Goal: Task Accomplishment & Management: Manage account settings

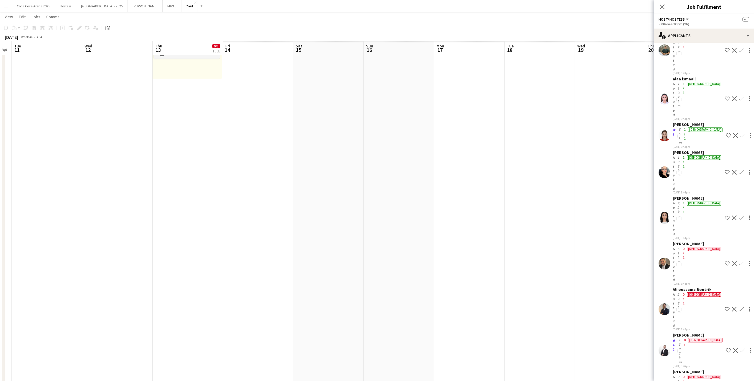
scroll to position [0, 201]
click at [427, 213] on app-date-cell at bounding box center [539, 263] width 70 height 582
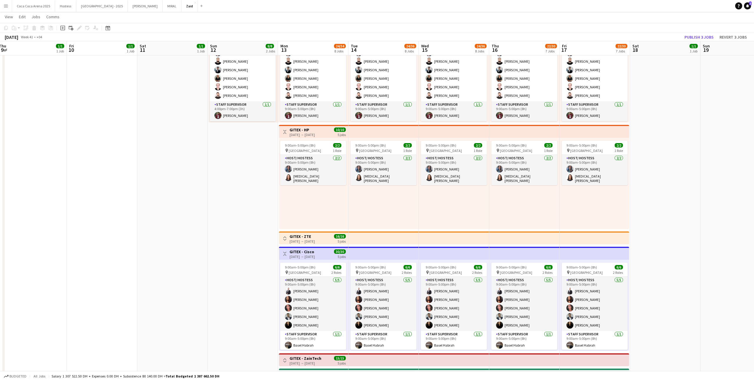
scroll to position [166, 0]
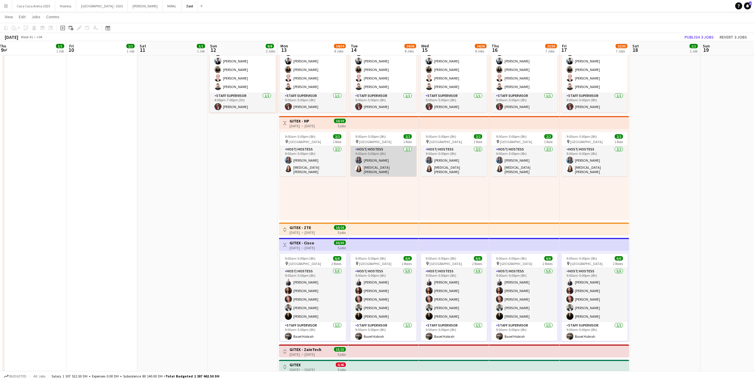
click at [405, 166] on app-card-role "Host/ Hostess [DATE] 9:00am-5:00pm (8h) [PERSON_NAME] [MEDICAL_DATA][PERSON_NAM…" at bounding box center [384, 161] width 66 height 30
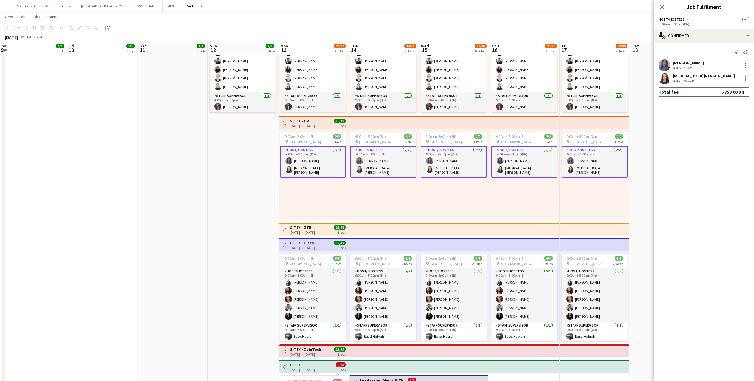
click at [427, 66] on div "[PERSON_NAME] Crew rating 4.5 2.7km" at bounding box center [704, 66] width 100 height 12
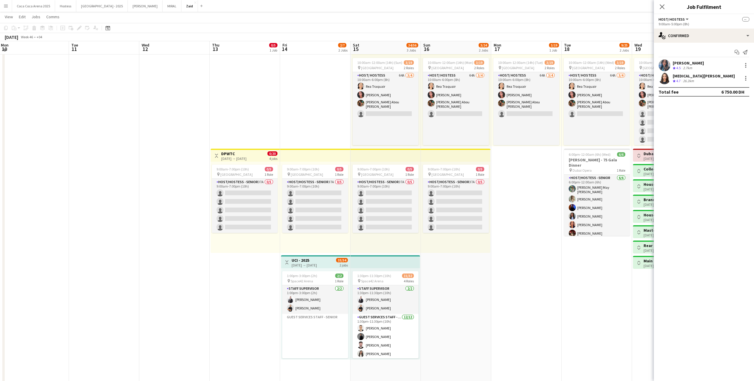
scroll to position [32, 0]
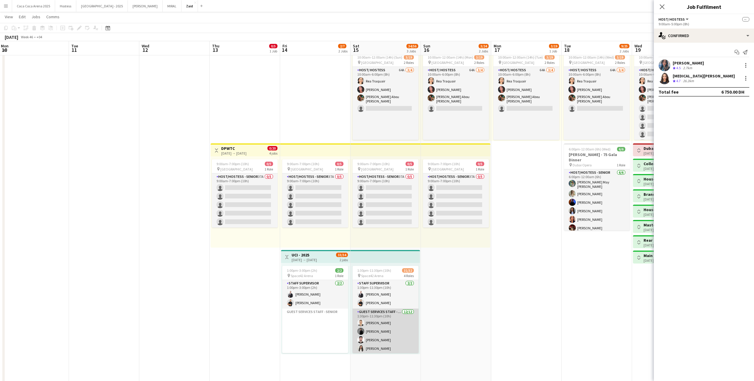
click at [395, 229] on app-card-role "Guest Services Staff - Senior [DATE] 1:30pm-11:30pm (10h) [PERSON_NAME] [PERSON…" at bounding box center [386, 366] width 66 height 114
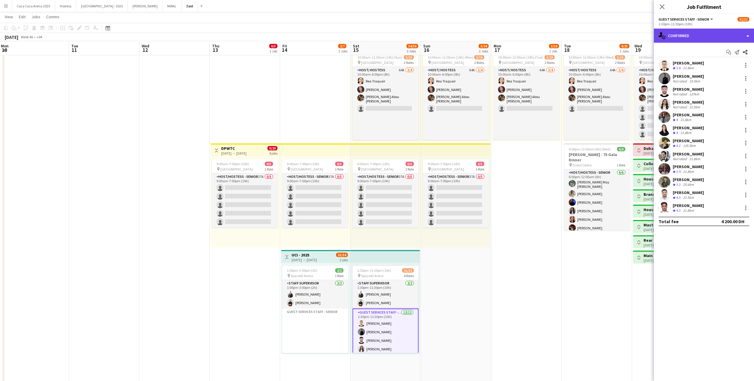
click at [427, 36] on div "single-neutral-actions-check-2 Confirmed" at bounding box center [704, 36] width 100 height 14
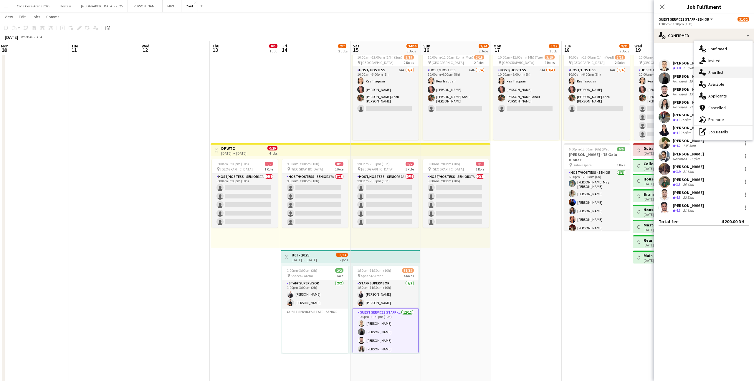
click at [427, 73] on span "Shortlist" at bounding box center [716, 72] width 15 height 5
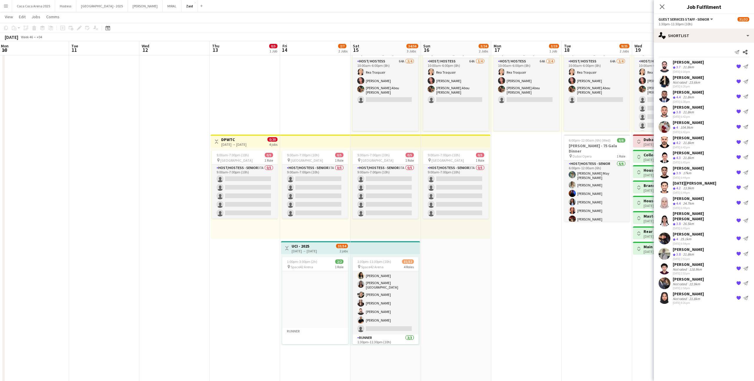
scroll to position [235, 0]
click at [409, 229] on app-card-role "Host/ Hostess 158A 14/15 1:30pm-11:30pm (10h) [PERSON_NAME] Abdulkader Habra [P…" at bounding box center [386, 252] width 66 height 145
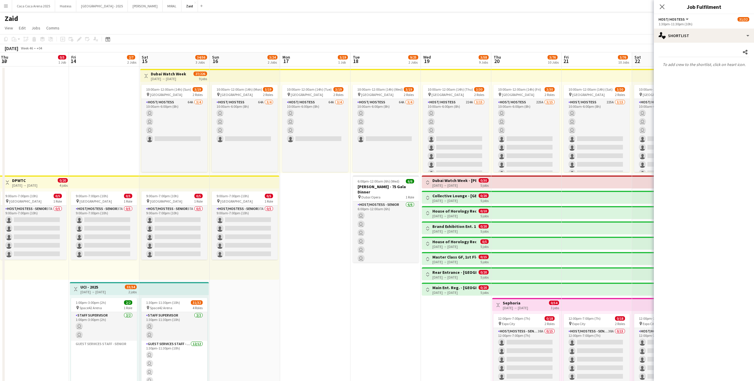
scroll to position [234, 0]
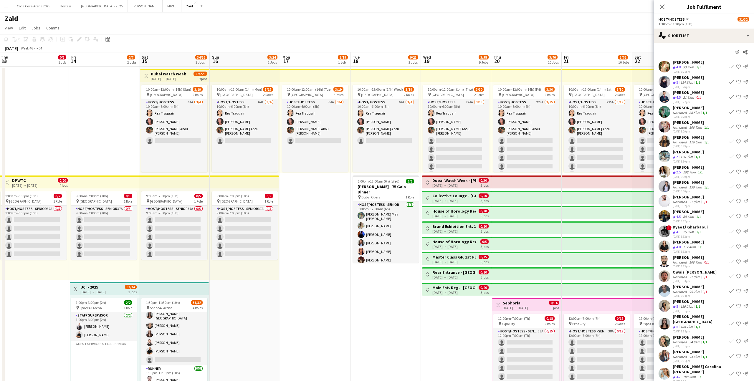
click at [9, 9] on button "Menu" at bounding box center [6, 6] width 12 height 12
click at [95, 33] on link "My Workforce" at bounding box center [89, 32] width 59 height 12
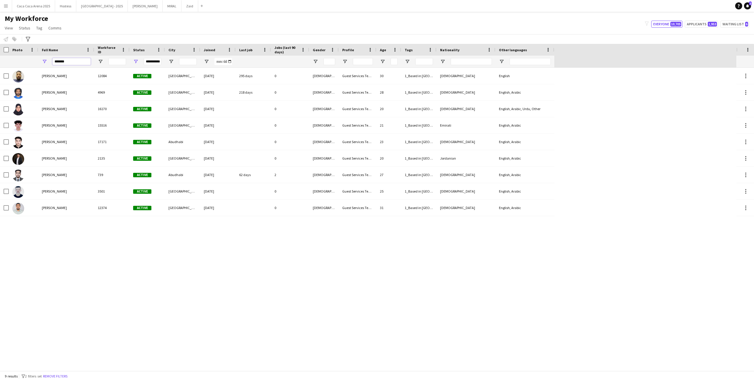
click at [72, 64] on input "*******" at bounding box center [71, 61] width 38 height 7
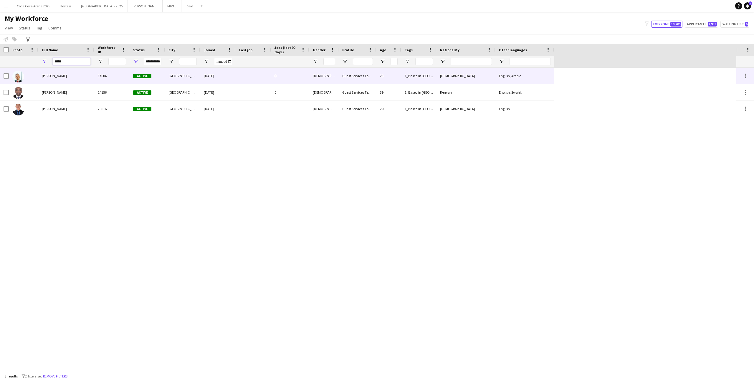
type input "*****"
click at [79, 74] on div "[PERSON_NAME]" at bounding box center [66, 76] width 56 height 16
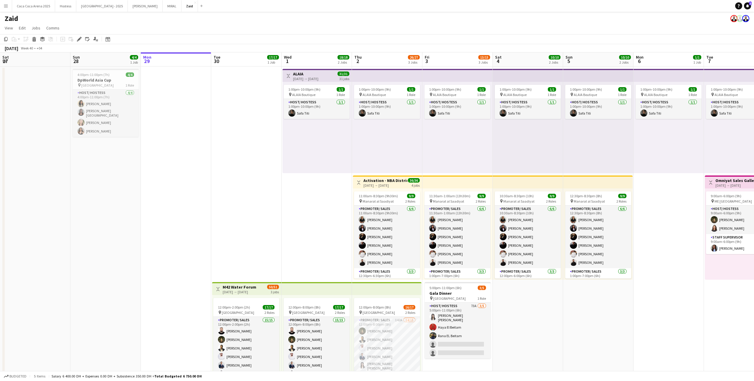
scroll to position [0, 176]
